Goal: Check status

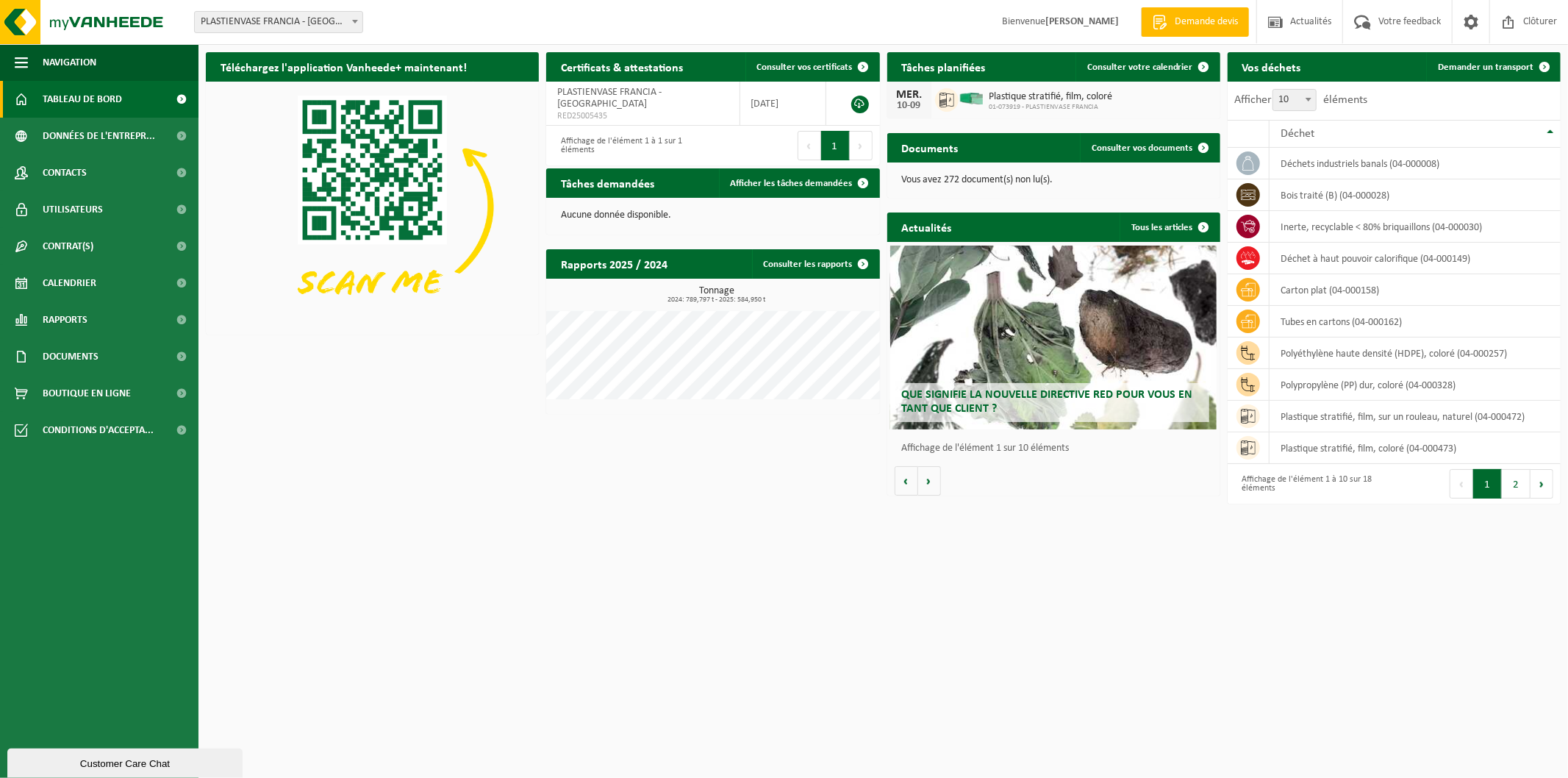
click at [97, 28] on img at bounding box center [88, 22] width 176 height 44
click at [63, 289] on span "Calendrier" at bounding box center [70, 283] width 54 height 37
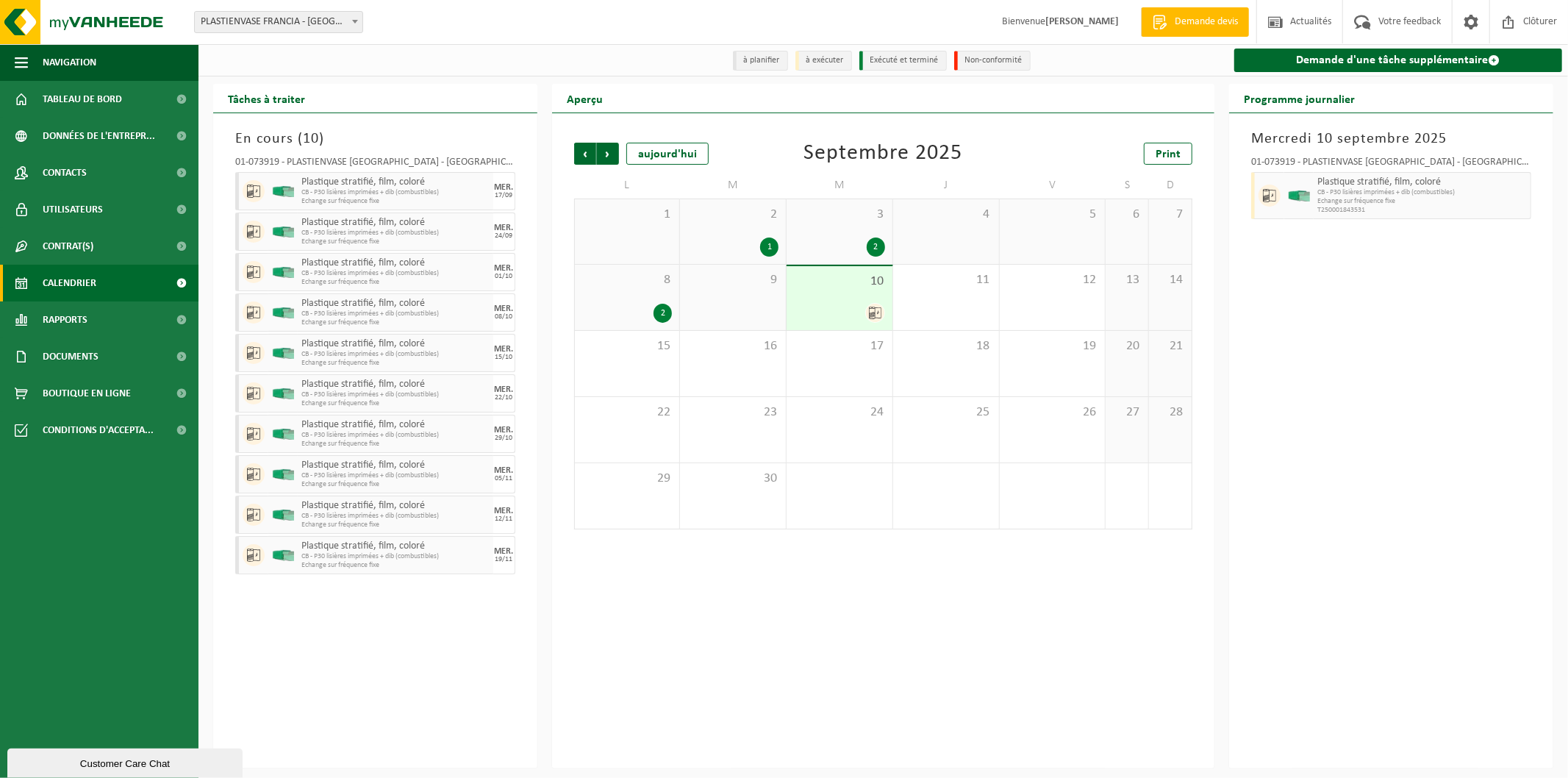
click at [664, 310] on div "2" at bounding box center [663, 313] width 18 height 19
